Goal: Use online tool/utility: Utilize a website feature to perform a specific function

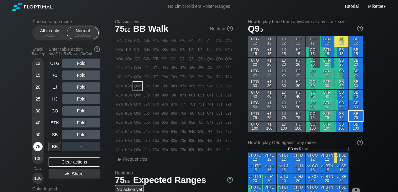
click at [41, 148] on div "75" at bounding box center [37, 146] width 9 height 9
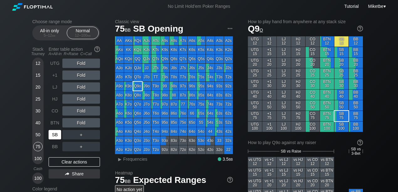
click at [53, 137] on div "SB" at bounding box center [55, 134] width 13 height 9
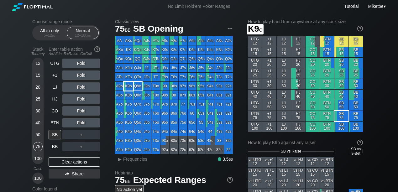
click at [128, 86] on div "K9o" at bounding box center [128, 86] width 9 height 9
click at [78, 102] on div "R ✕" at bounding box center [81, 98] width 12 height 9
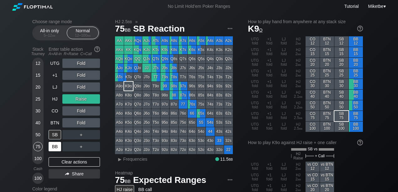
click at [55, 145] on div "BB" at bounding box center [55, 146] width 13 height 9
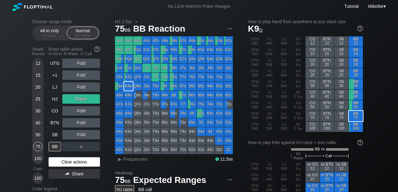
click at [69, 162] on div "Clear actions" at bounding box center [74, 161] width 51 height 9
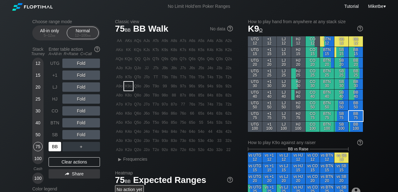
click at [58, 146] on div "BB" at bounding box center [55, 146] width 13 height 9
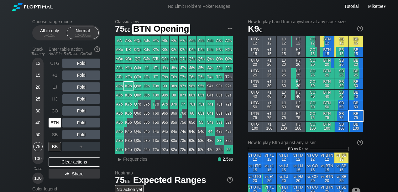
click at [58, 123] on div "BTN" at bounding box center [55, 122] width 13 height 9
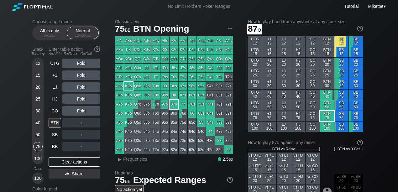
click at [175, 104] on div "87o" at bounding box center [173, 104] width 9 height 9
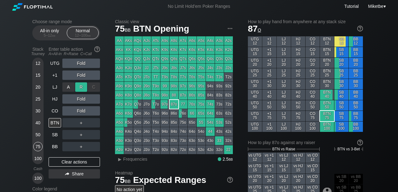
click at [76, 88] on div "R ✕" at bounding box center [81, 86] width 12 height 9
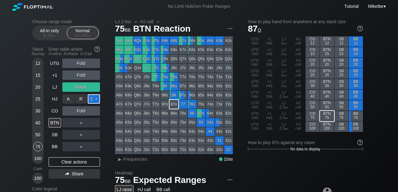
click at [93, 98] on div "C ✕" at bounding box center [94, 98] width 12 height 9
drag, startPoint x: 38, startPoint y: 133, endPoint x: 36, endPoint y: 138, distance: 5.3
click at [38, 133] on div "50" at bounding box center [37, 134] width 9 height 9
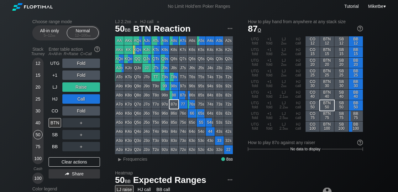
click at [37, 122] on div "40" at bounding box center [37, 122] width 9 height 9
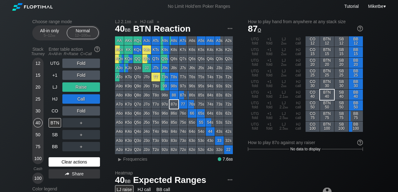
click at [64, 159] on div "Clear actions" at bounding box center [74, 161] width 51 height 9
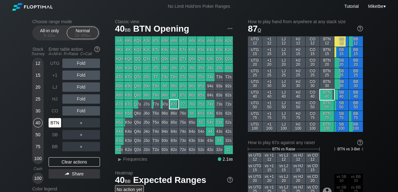
click at [56, 122] on div "BTN" at bounding box center [55, 122] width 13 height 9
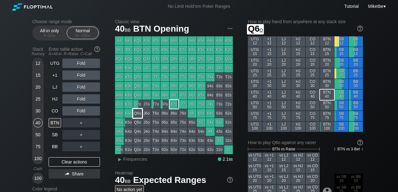
click at [129, 113] on div "K6o" at bounding box center [128, 113] width 9 height 9
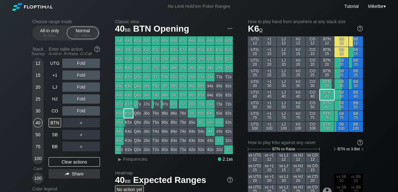
click at [117, 141] on div "A3o" at bounding box center [119, 140] width 9 height 9
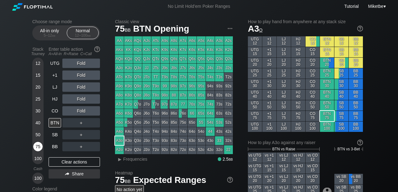
click at [38, 143] on div "75" at bounding box center [37, 146] width 9 height 9
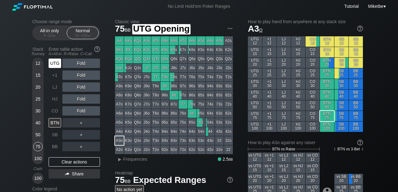
click at [56, 64] on div "UTG" at bounding box center [55, 63] width 13 height 9
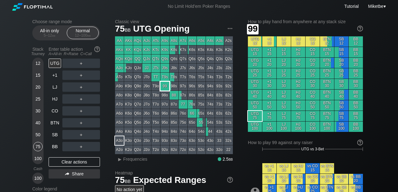
click at [166, 88] on div "99" at bounding box center [164, 86] width 9 height 9
click at [79, 98] on div "R ✕" at bounding box center [81, 98] width 12 height 9
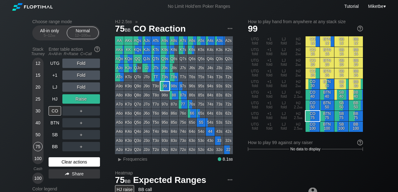
click at [59, 165] on div "Clear actions" at bounding box center [74, 161] width 51 height 9
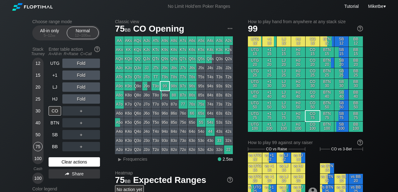
click at [59, 164] on div "Clear actions" at bounding box center [74, 161] width 51 height 9
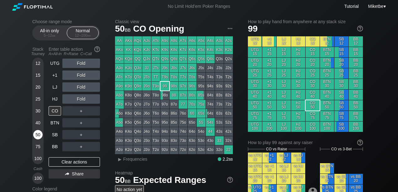
click at [39, 133] on div "50" at bounding box center [37, 134] width 9 height 9
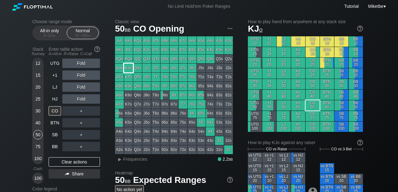
click at [127, 67] on div "KJo" at bounding box center [128, 68] width 9 height 9
click at [81, 75] on div "R ✕" at bounding box center [81, 74] width 12 height 9
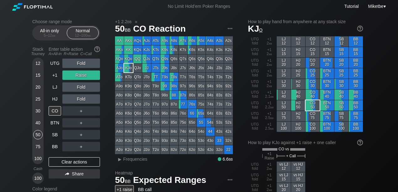
click at [41, 110] on div "30" at bounding box center [37, 110] width 9 height 9
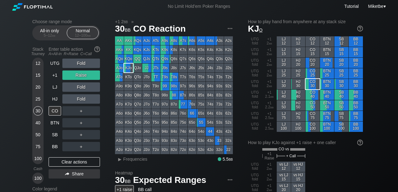
click at [38, 89] on div "20" at bounding box center [37, 86] width 9 height 9
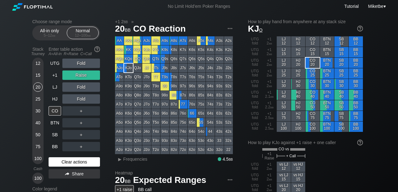
click at [80, 162] on div "Clear actions" at bounding box center [74, 161] width 51 height 9
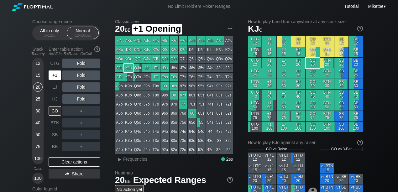
click at [43, 68] on div "12 15 20 25 30 40 50 75 100" at bounding box center [37, 111] width 11 height 106
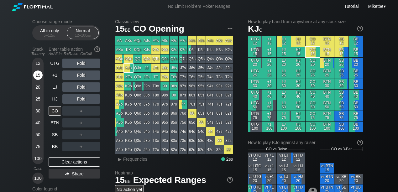
click at [40, 74] on div "15" at bounding box center [37, 74] width 9 height 9
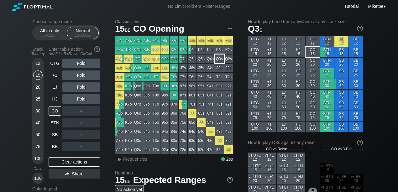
click at [222, 60] on div "Q3s" at bounding box center [219, 59] width 9 height 9
click at [52, 147] on div "BB" at bounding box center [55, 146] width 13 height 9
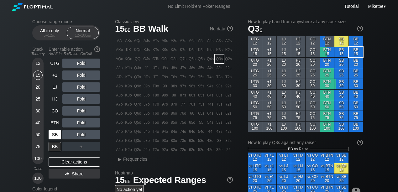
click at [55, 136] on div "SB" at bounding box center [55, 134] width 13 height 9
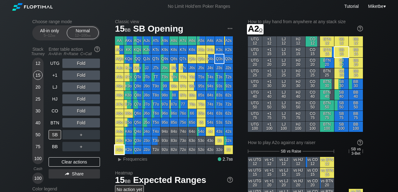
click at [119, 150] on div "A2o" at bounding box center [119, 149] width 9 height 9
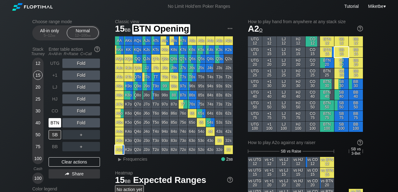
click at [55, 123] on div "BTN" at bounding box center [55, 122] width 13 height 9
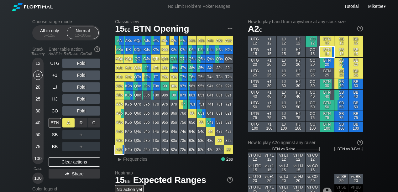
click at [69, 124] on div "A ✕" at bounding box center [68, 122] width 12 height 9
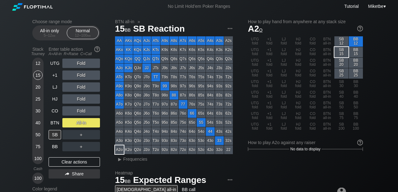
click at [55, 123] on div "BTN" at bounding box center [55, 122] width 13 height 9
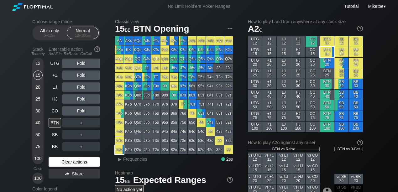
click at [68, 162] on div "Clear actions" at bounding box center [74, 161] width 51 height 9
click at [38, 77] on div "15" at bounding box center [37, 74] width 9 height 9
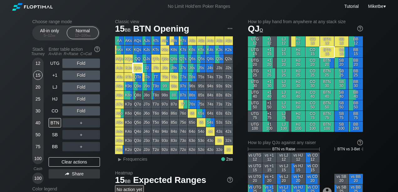
click at [137, 68] on div "QJo" at bounding box center [137, 68] width 9 height 9
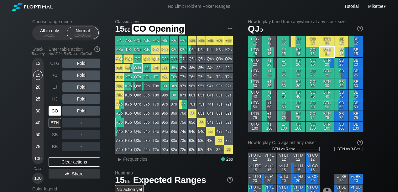
click at [52, 112] on div "CO" at bounding box center [55, 110] width 13 height 9
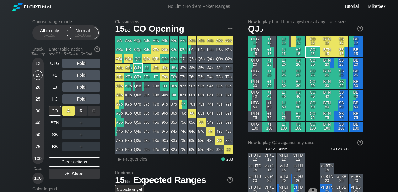
click at [68, 111] on div "A ✕" at bounding box center [68, 110] width 12 height 9
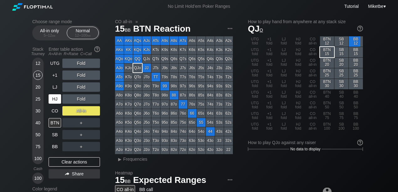
click at [55, 97] on div "HJ" at bounding box center [55, 98] width 13 height 9
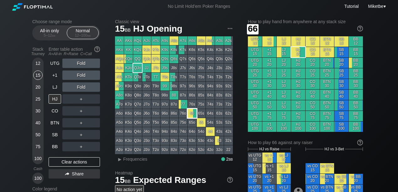
click at [190, 115] on div "66" at bounding box center [192, 113] width 9 height 9
click at [54, 62] on div "UTG" at bounding box center [55, 63] width 13 height 9
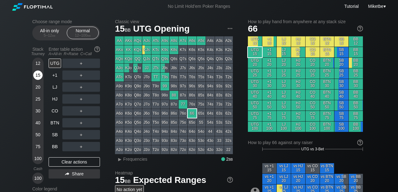
click at [38, 73] on div "15" at bounding box center [37, 74] width 9 height 9
click at [53, 95] on div "HJ" at bounding box center [55, 98] width 13 height 9
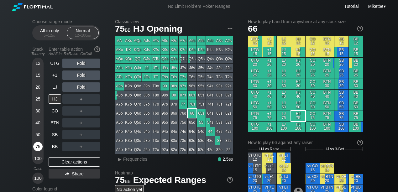
click at [38, 144] on div "75" at bounding box center [37, 146] width 9 height 9
click at [52, 145] on div "BB" at bounding box center [55, 146] width 13 height 9
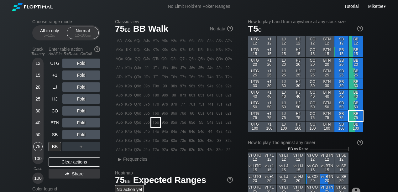
click at [155, 122] on div "T5o" at bounding box center [155, 122] width 9 height 9
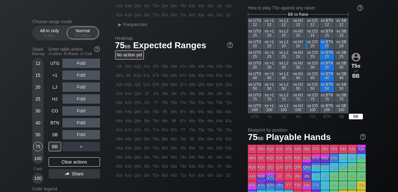
scroll to position [146, 0]
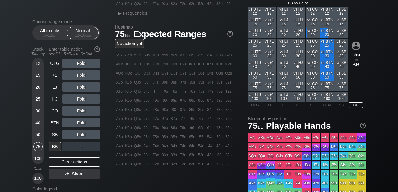
drag, startPoint x: 49, startPoint y: 132, endPoint x: 47, endPoint y: 98, distance: 34.2
click at [49, 132] on div "SB" at bounding box center [55, 134] width 13 height 9
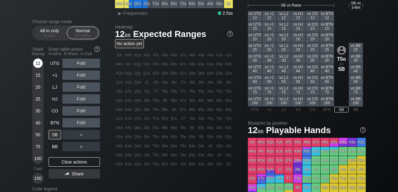
click at [39, 64] on div "12" at bounding box center [37, 63] width 9 height 9
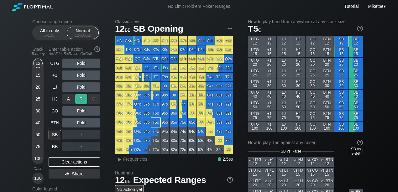
click at [80, 98] on div "R ✕" at bounding box center [81, 98] width 12 height 9
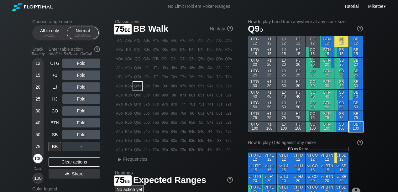
click at [37, 158] on div "100" at bounding box center [37, 158] width 9 height 9
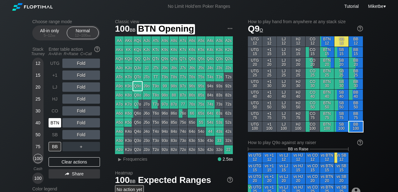
click at [58, 125] on div "BTN" at bounding box center [55, 122] width 13 height 9
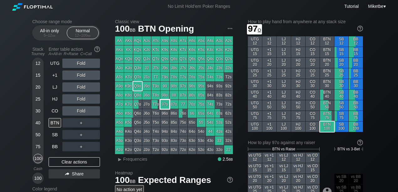
click at [163, 104] on div "97o" at bounding box center [164, 104] width 9 height 9
click at [39, 125] on div "40" at bounding box center [37, 122] width 9 height 9
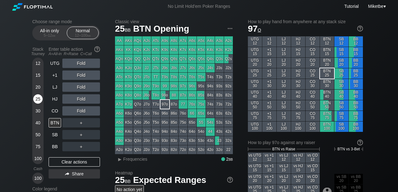
click at [36, 98] on div "25" at bounding box center [37, 98] width 9 height 9
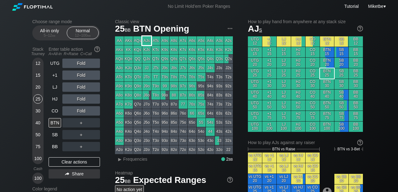
click at [145, 41] on div "AJs" at bounding box center [146, 40] width 9 height 9
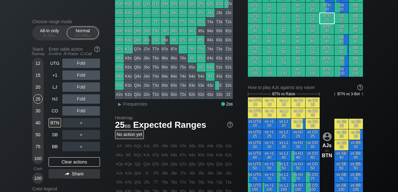
scroll to position [63, 0]
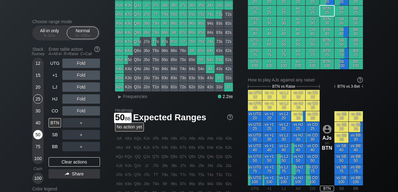
click at [34, 137] on div "50" at bounding box center [37, 134] width 9 height 9
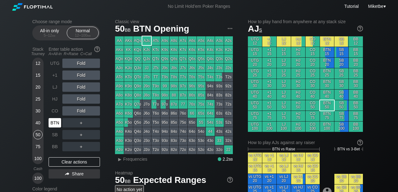
click at [53, 121] on div "BTN" at bounding box center [55, 122] width 13 height 9
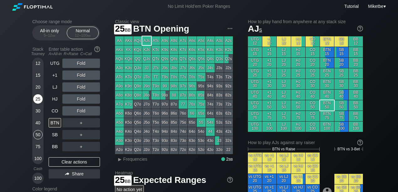
click at [38, 96] on div "25" at bounding box center [37, 98] width 9 height 9
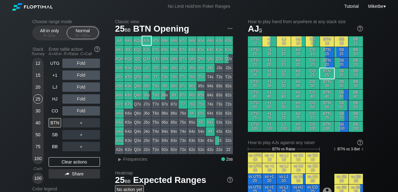
click at [36, 75] on div "15" at bounding box center [37, 74] width 9 height 9
